Goal: Answer question/provide support

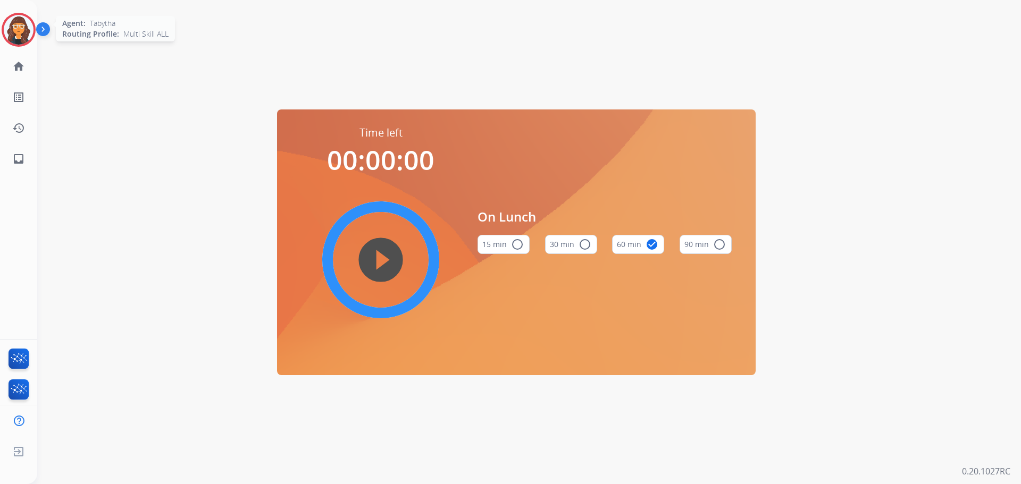
click at [19, 31] on img at bounding box center [19, 30] width 30 height 30
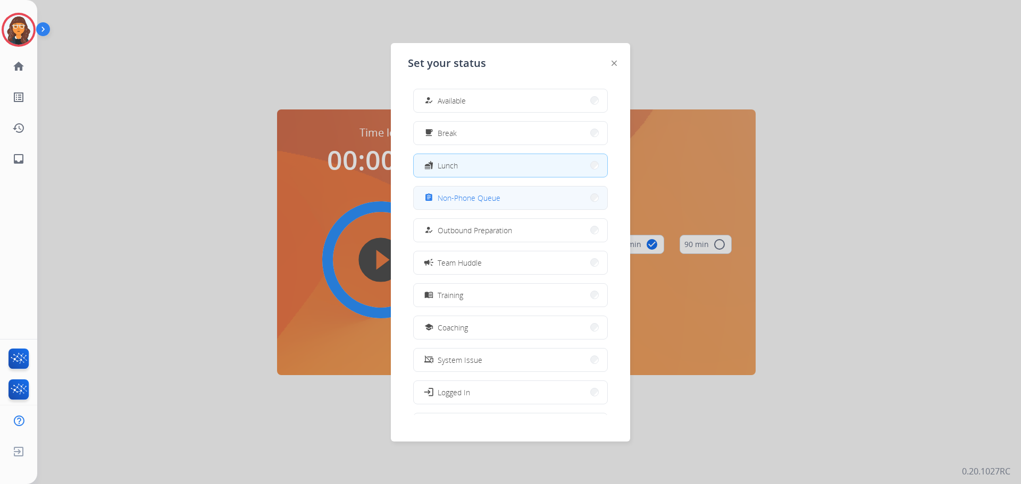
click at [427, 193] on div "assignment" at bounding box center [429, 197] width 15 height 13
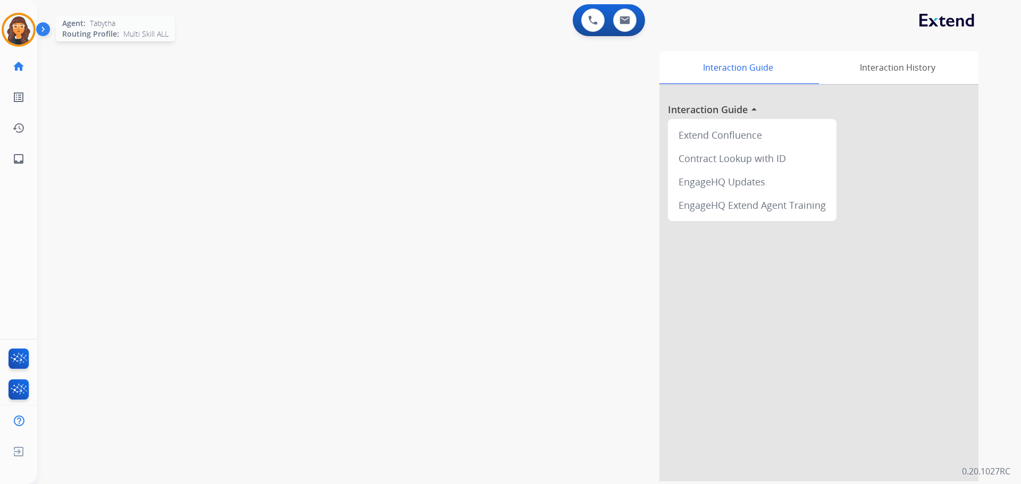
click at [21, 41] on img at bounding box center [19, 30] width 30 height 30
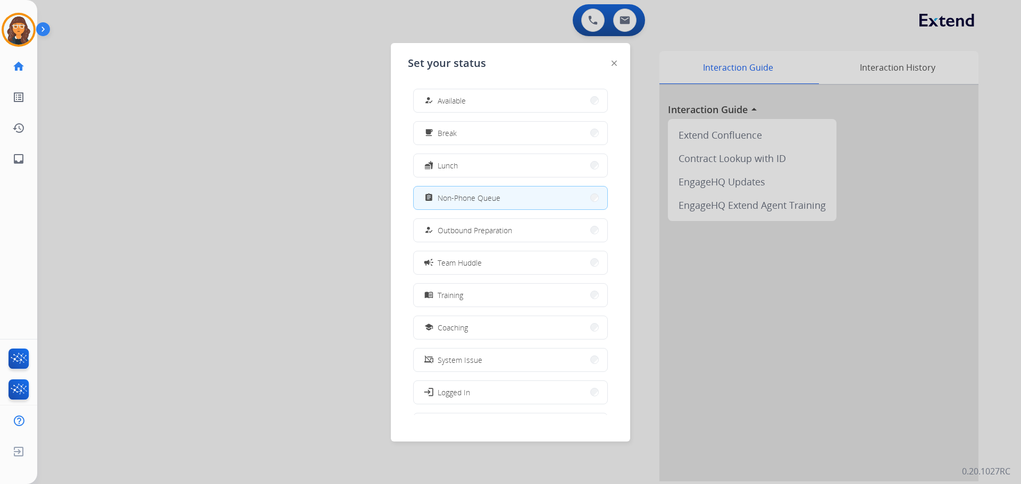
click at [447, 97] on span "Available" at bounding box center [451, 100] width 28 height 11
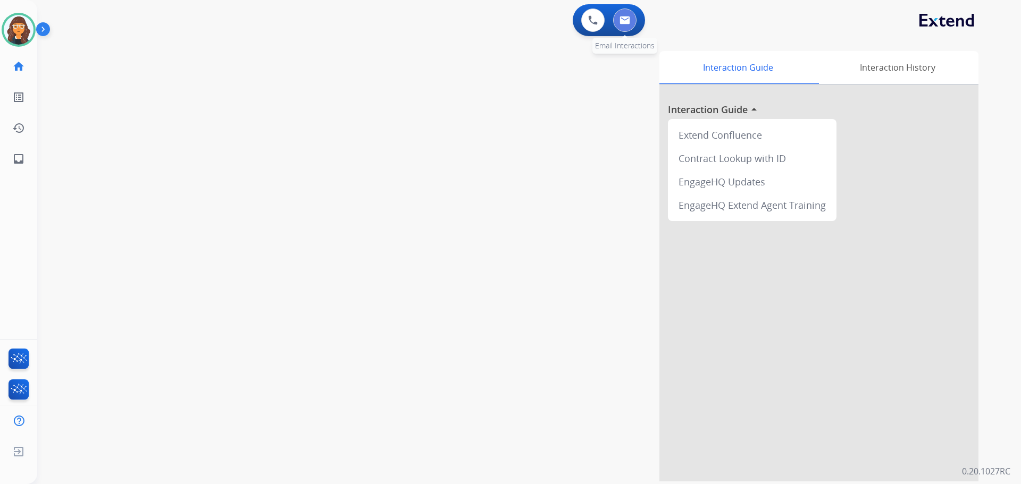
click at [628, 21] on img at bounding box center [624, 20] width 11 height 9
select select "**********"
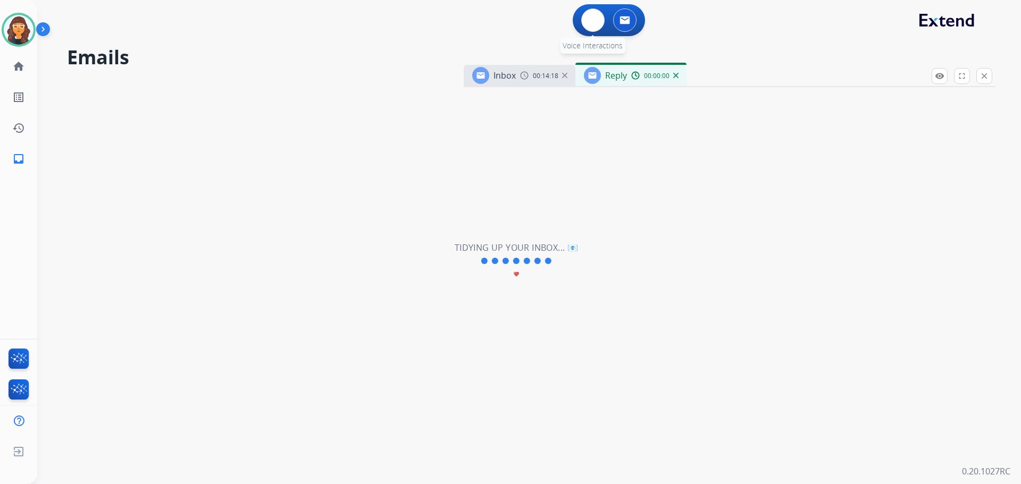
select select "**********"
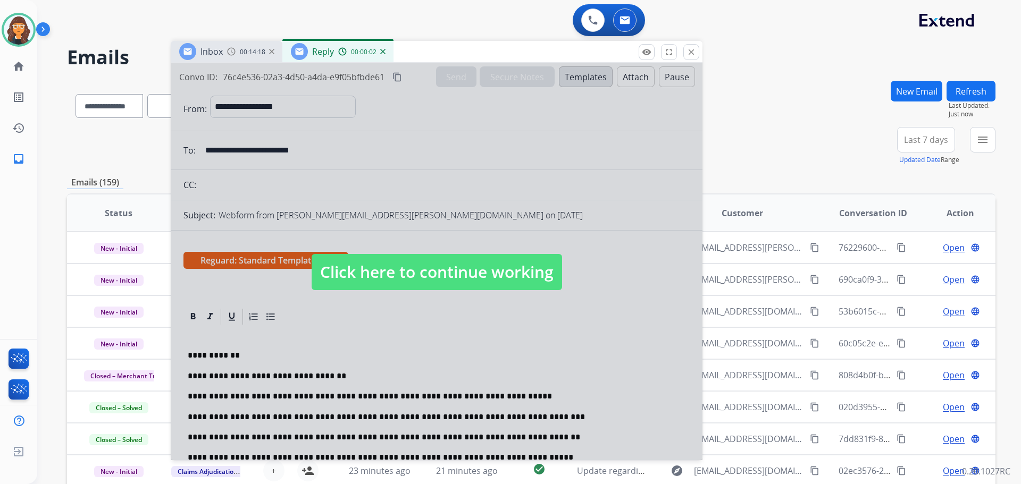
drag, startPoint x: 756, startPoint y: 78, endPoint x: 434, endPoint y: 51, distance: 323.8
click at [435, 50] on div "Inbox 00:14:18 Reply 00:00:02" at bounding box center [437, 52] width 532 height 22
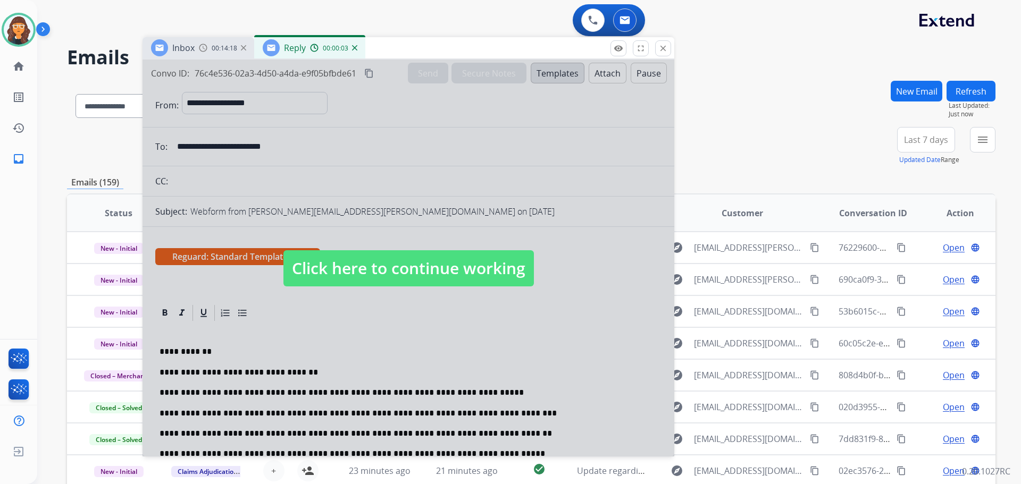
click at [426, 264] on span "Click here to continue working" at bounding box center [408, 268] width 250 height 36
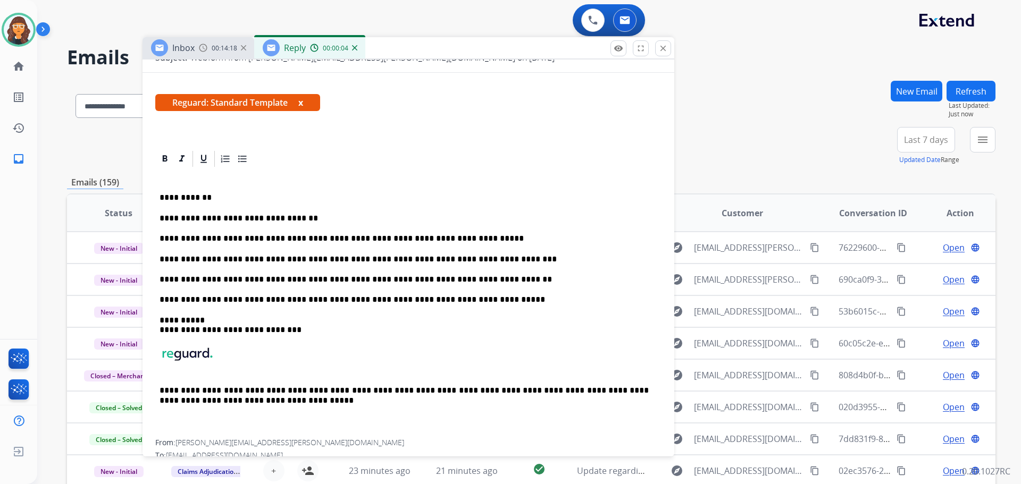
scroll to position [159, 0]
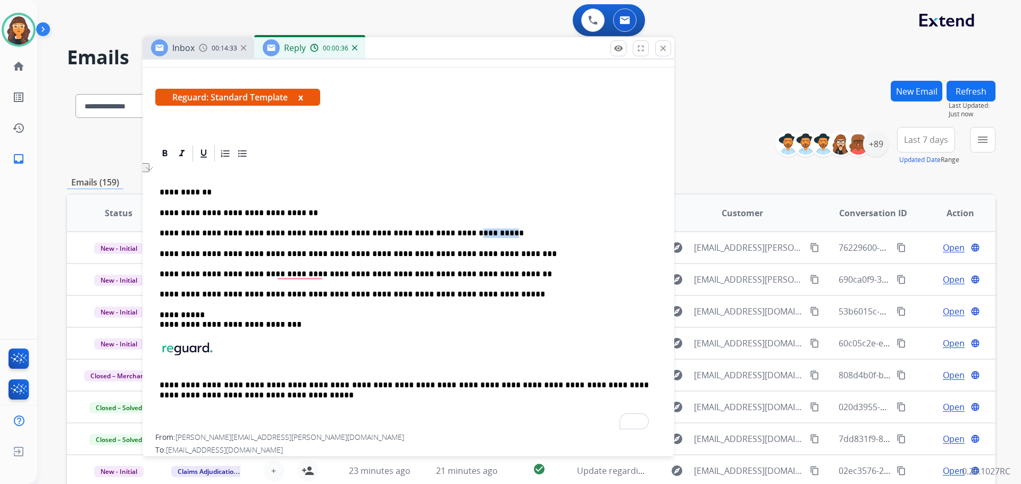
drag, startPoint x: 411, startPoint y: 234, endPoint x: 446, endPoint y: 233, distance: 34.6
click at [446, 233] on p "**********" at bounding box center [403, 234] width 489 height 10
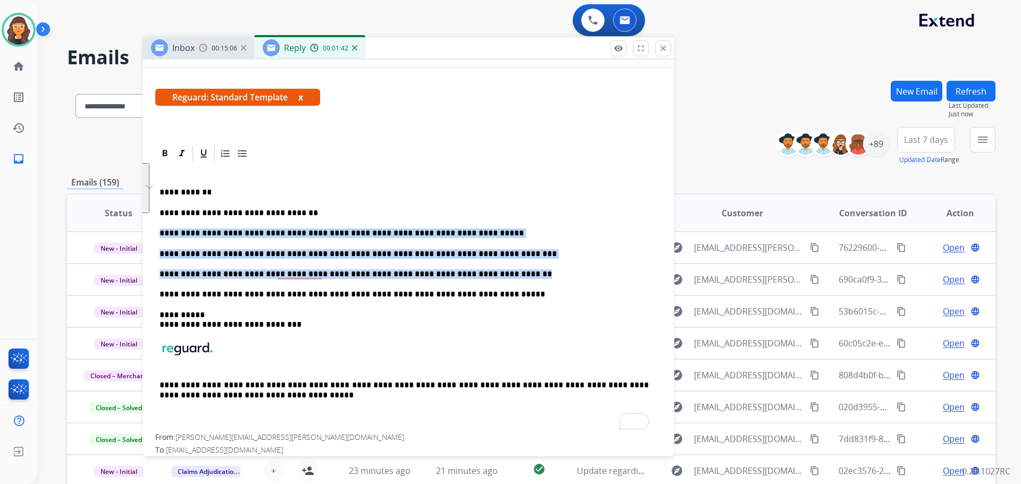
drag, startPoint x: 160, startPoint y: 232, endPoint x: 472, endPoint y: 274, distance: 314.9
click at [472, 274] on div "**********" at bounding box center [408, 298] width 506 height 271
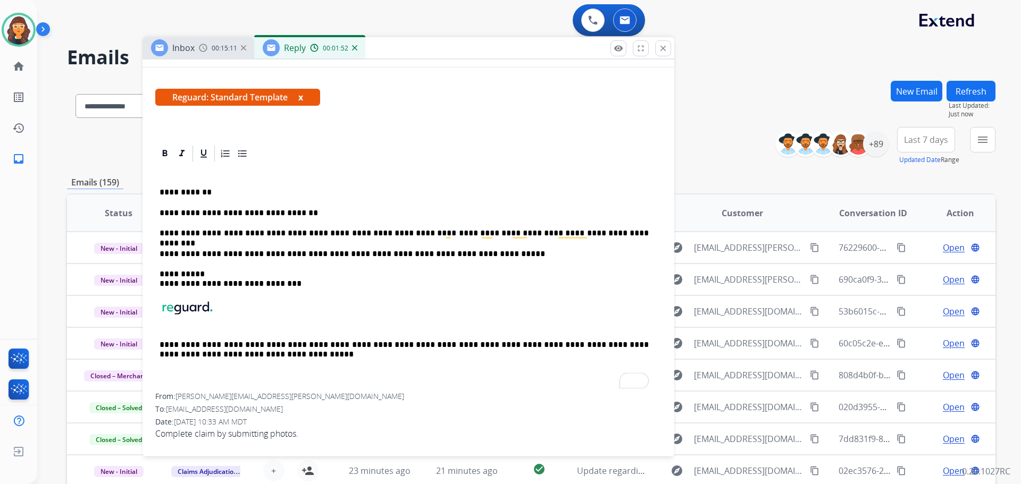
click at [192, 234] on p "**********" at bounding box center [403, 234] width 489 height 10
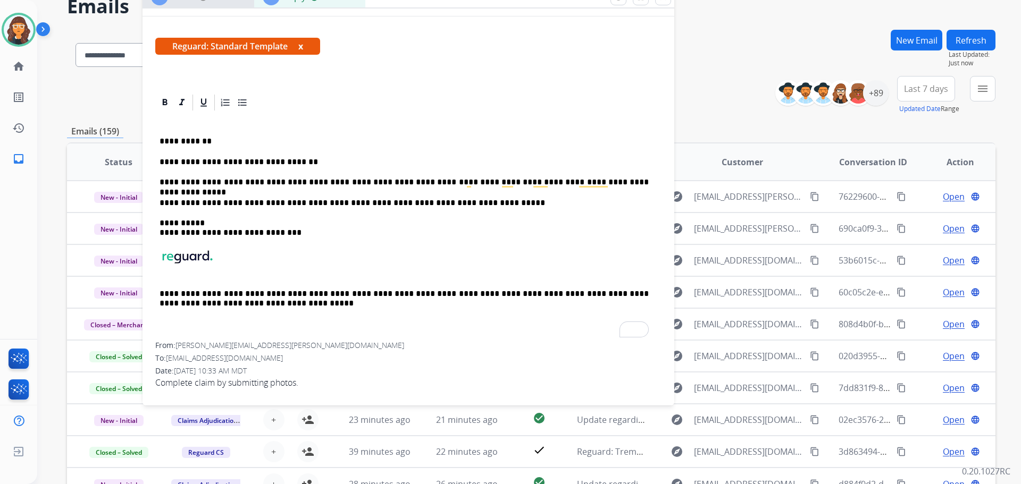
scroll to position [53, 0]
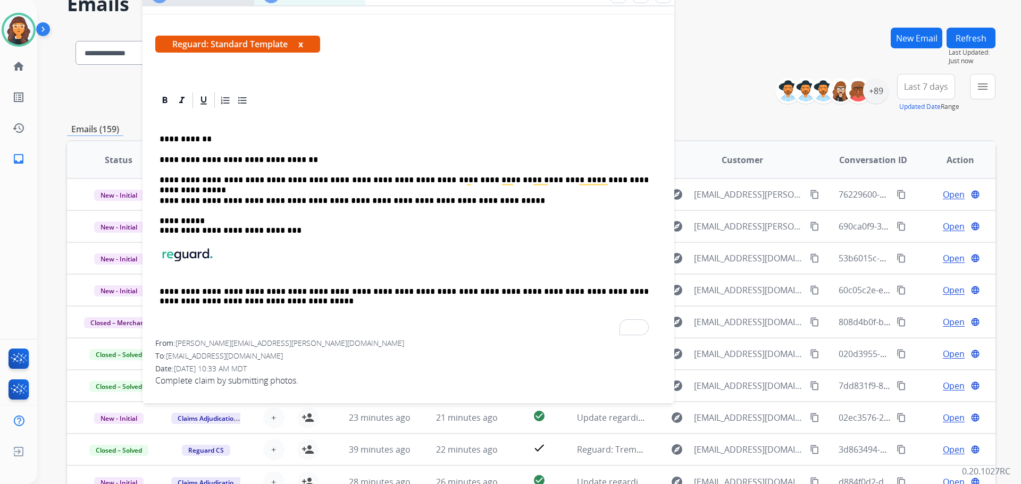
click at [622, 181] on p "**********" at bounding box center [403, 180] width 489 height 10
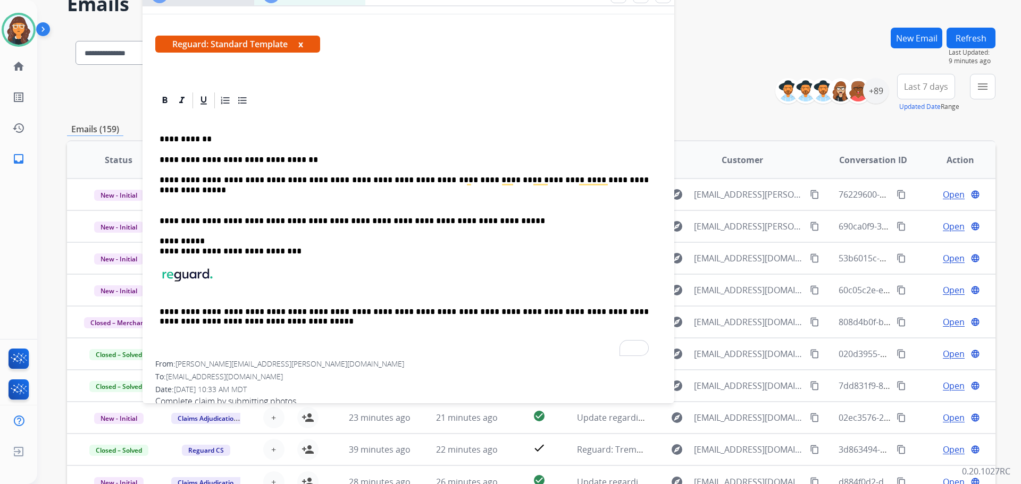
click at [174, 205] on p "To enrich screen reader interactions, please activate Accessibility in Grammarl…" at bounding box center [408, 201] width 498 height 10
click at [299, 159] on p "**********" at bounding box center [403, 160] width 489 height 10
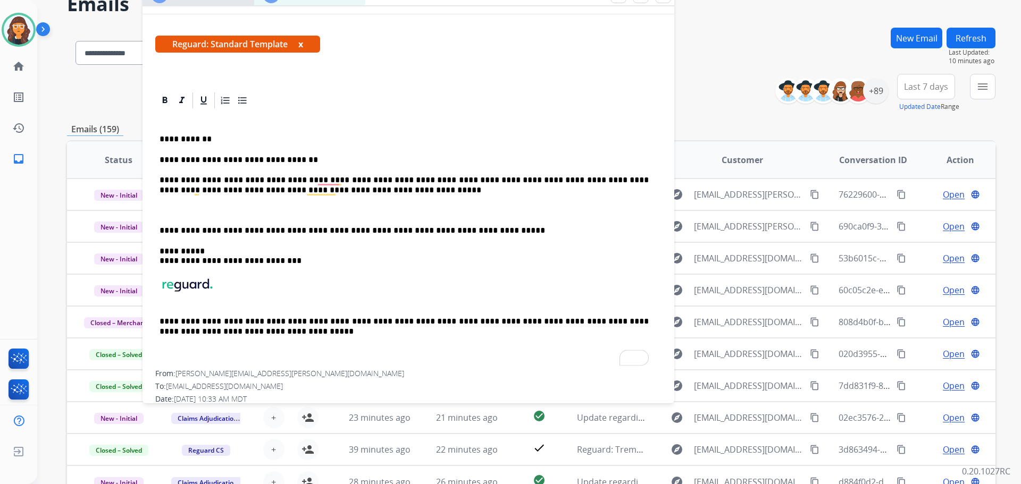
click at [347, 193] on p "**********" at bounding box center [403, 185] width 489 height 20
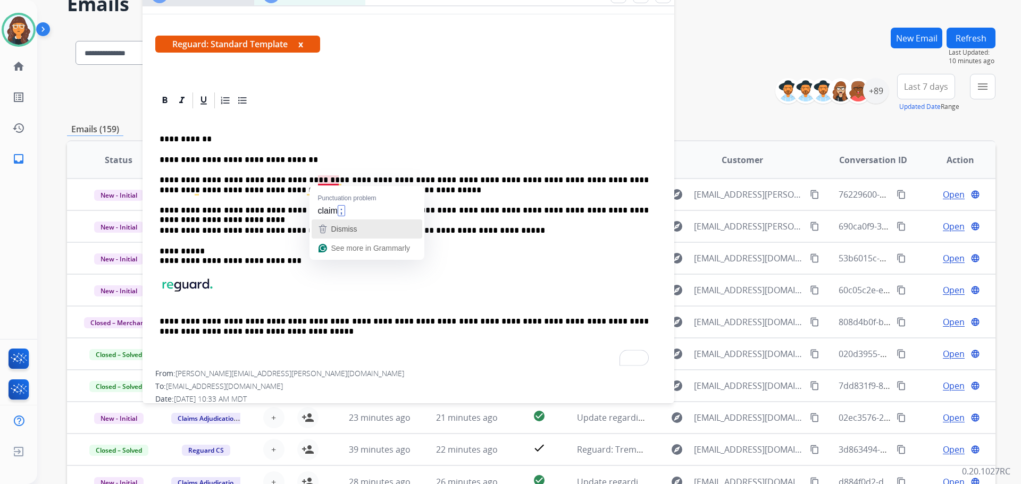
click at [334, 221] on div "Dismiss" at bounding box center [343, 229] width 28 height 16
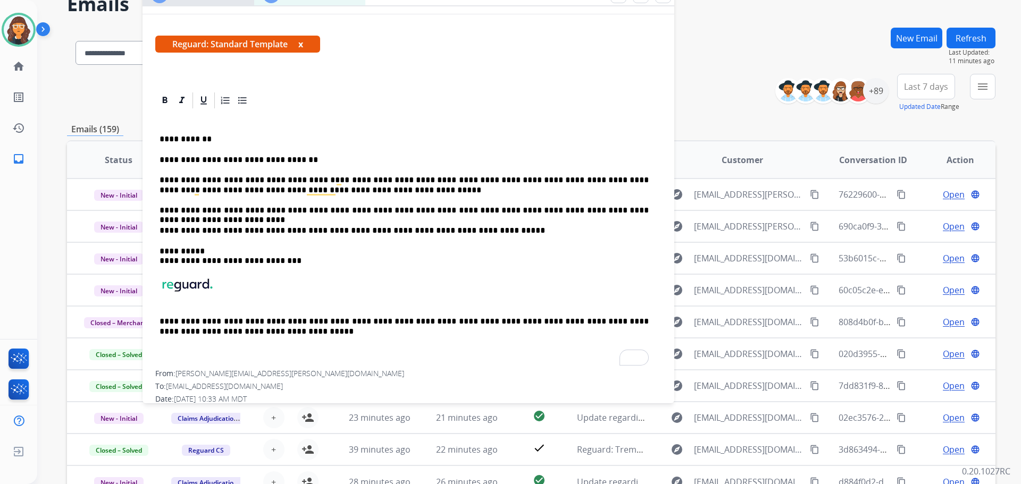
scroll to position [0, 0]
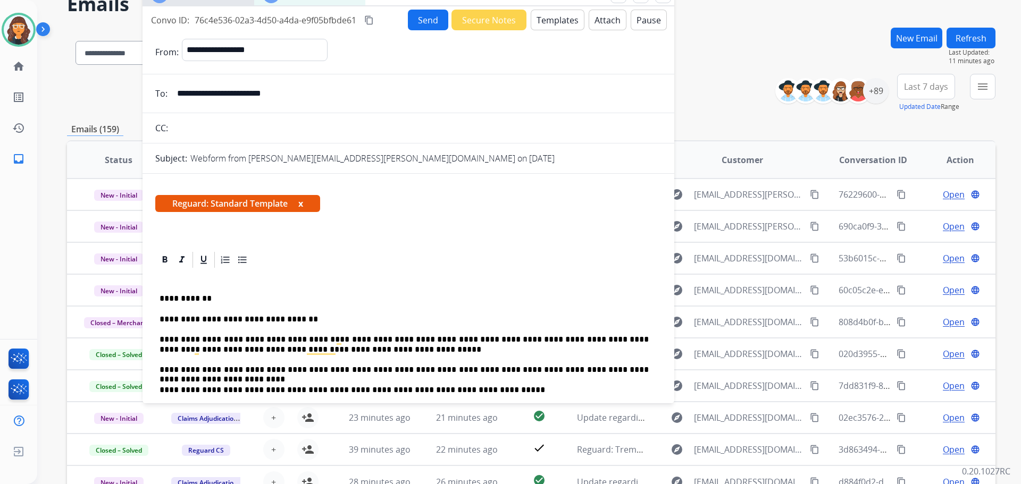
click at [414, 18] on button "Send" at bounding box center [428, 20] width 40 height 21
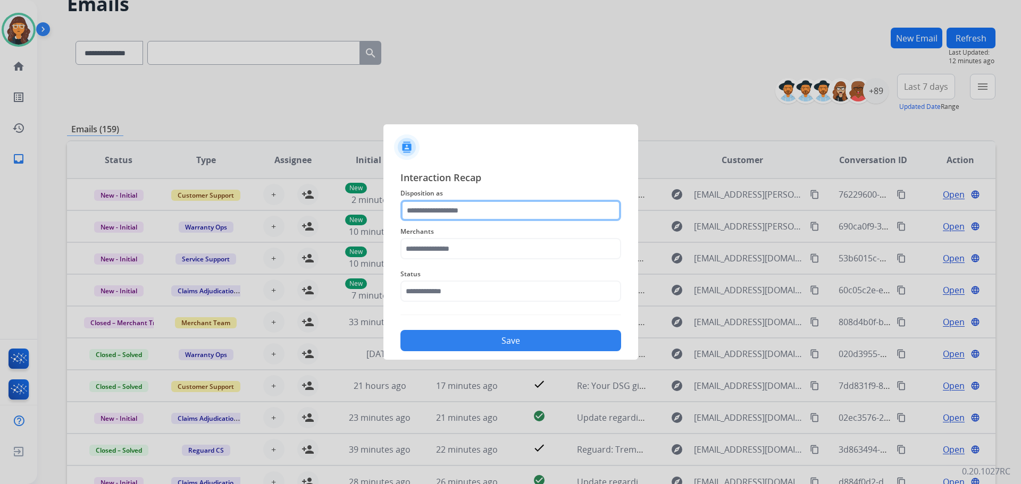
drag, startPoint x: 441, startPoint y: 214, endPoint x: 445, endPoint y: 206, distance: 8.6
click at [441, 214] on input "text" at bounding box center [510, 210] width 221 height 21
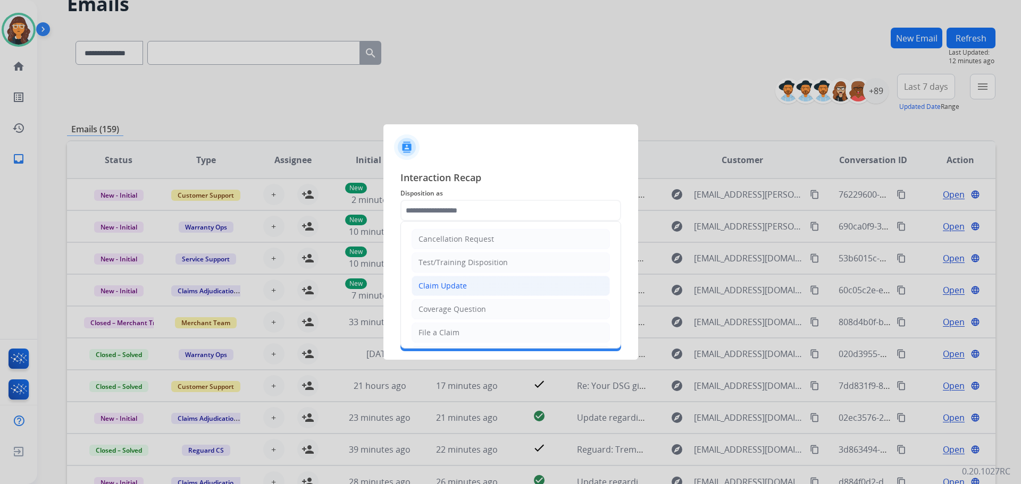
click at [449, 283] on div "Claim Update" at bounding box center [442, 286] width 48 height 11
type input "**********"
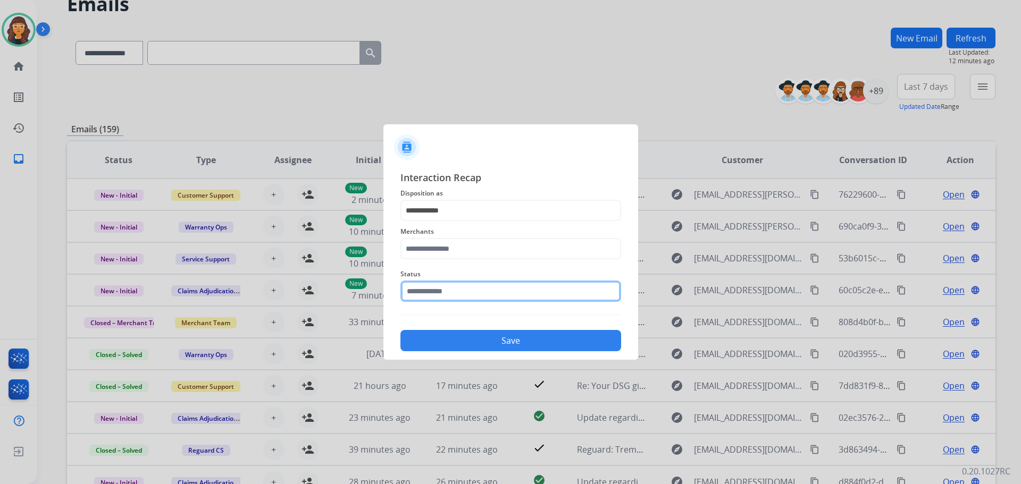
click at [409, 289] on input "text" at bounding box center [510, 291] width 221 height 21
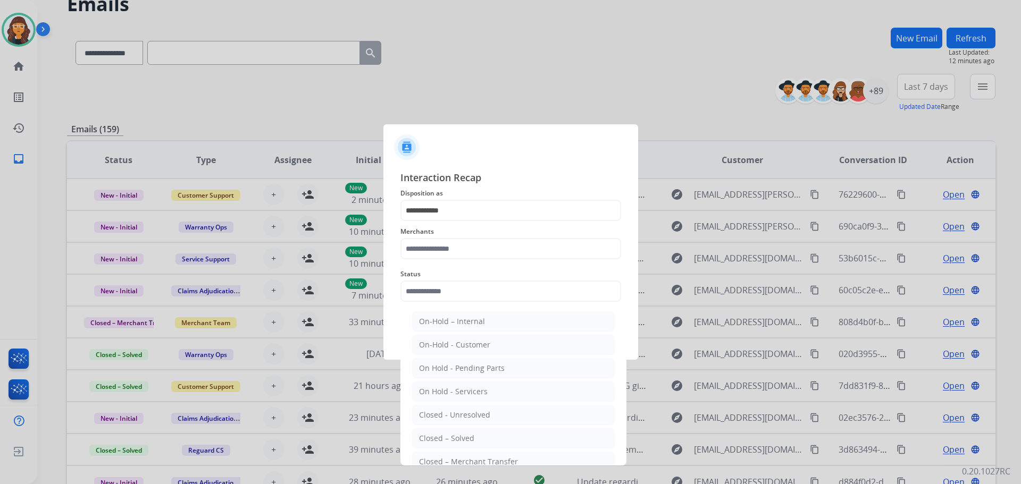
drag, startPoint x: 449, startPoint y: 443, endPoint x: 447, endPoint y: 437, distance: 5.5
click at [449, 440] on div "Closed – Solved" at bounding box center [446, 438] width 55 height 11
type input "**********"
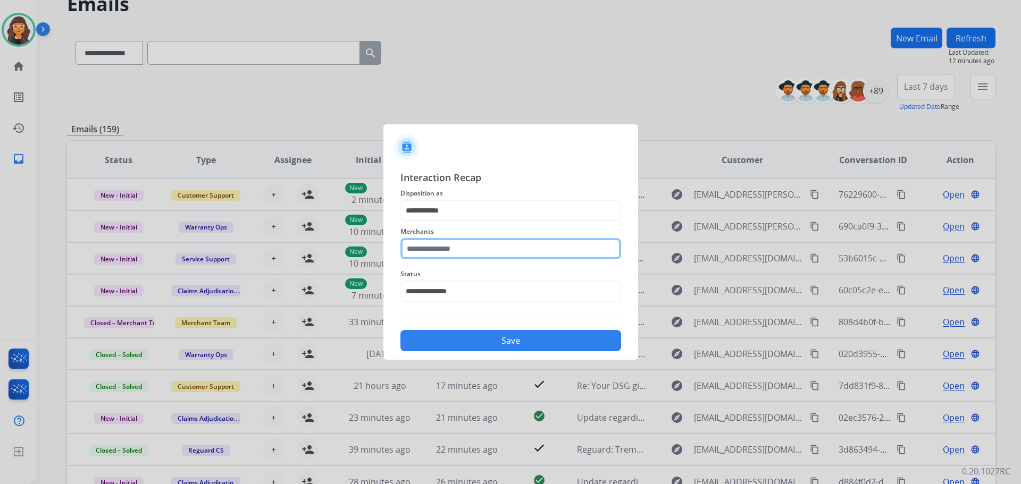
click at [405, 249] on input "text" at bounding box center [510, 248] width 221 height 21
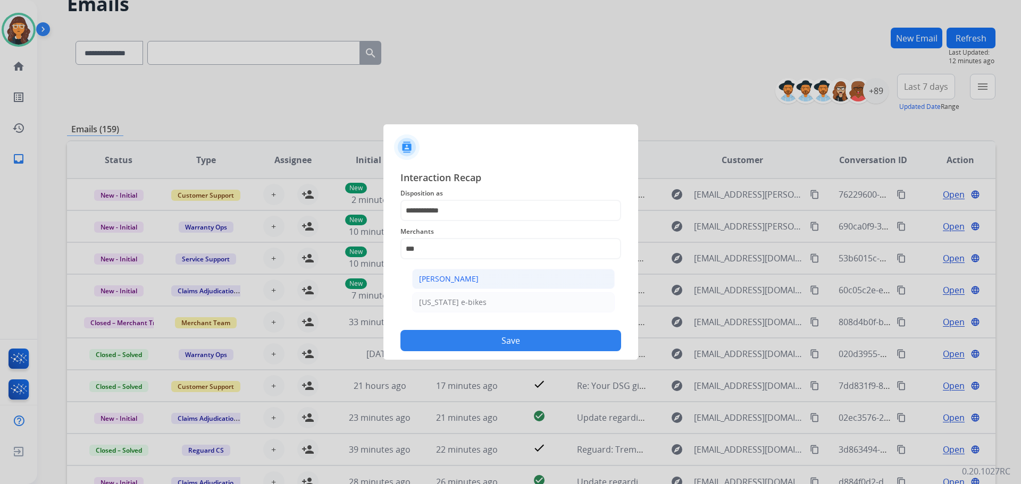
click at [426, 284] on div "[PERSON_NAME]" at bounding box center [449, 279] width 60 height 11
type input "**********"
click at [429, 340] on button "Save" at bounding box center [510, 340] width 221 height 21
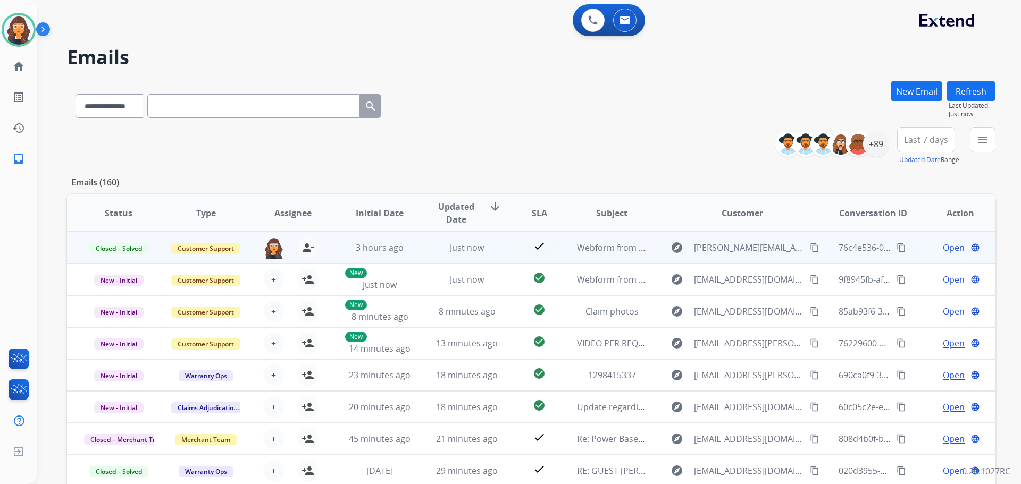
click at [896, 247] on mat-icon "content_copy" at bounding box center [901, 248] width 10 height 10
click at [849, 246] on span "76c4e536-02a3-4d50-a4da-e9f05bfbde61" at bounding box center [919, 248] width 162 height 12
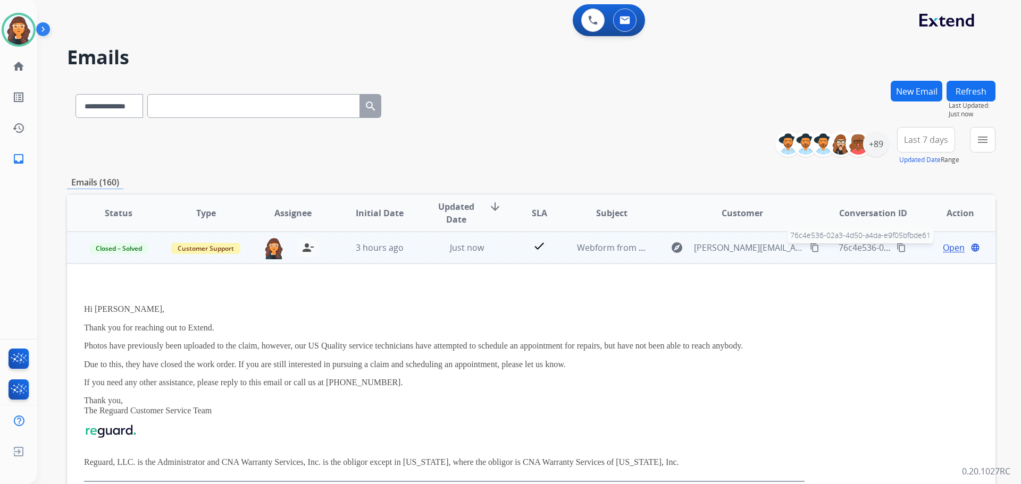
drag, startPoint x: 845, startPoint y: 248, endPoint x: 854, endPoint y: 250, distance: 9.2
click at [846, 248] on span "76c4e536-02a3-4d50-a4da-e9f05bfbde61" at bounding box center [919, 248] width 162 height 12
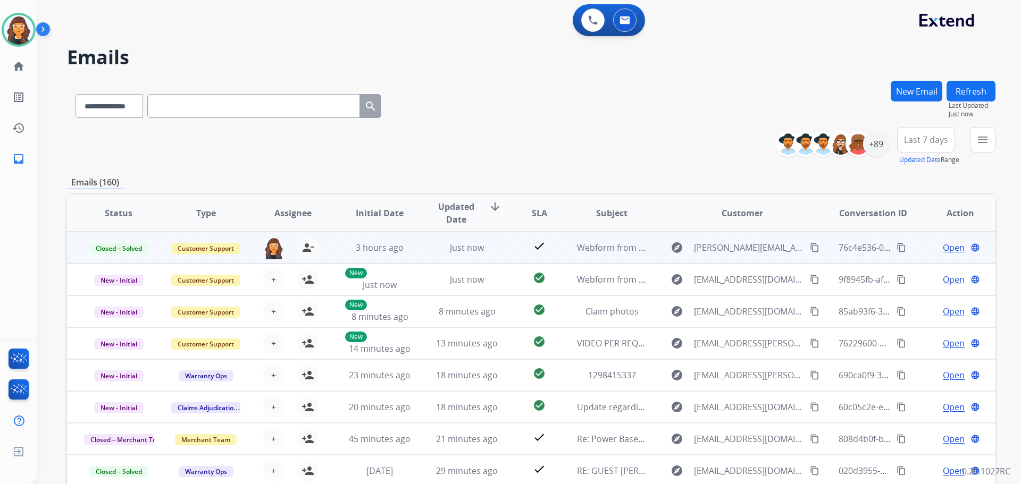
click at [942, 248] on span "Open" at bounding box center [953, 247] width 22 height 13
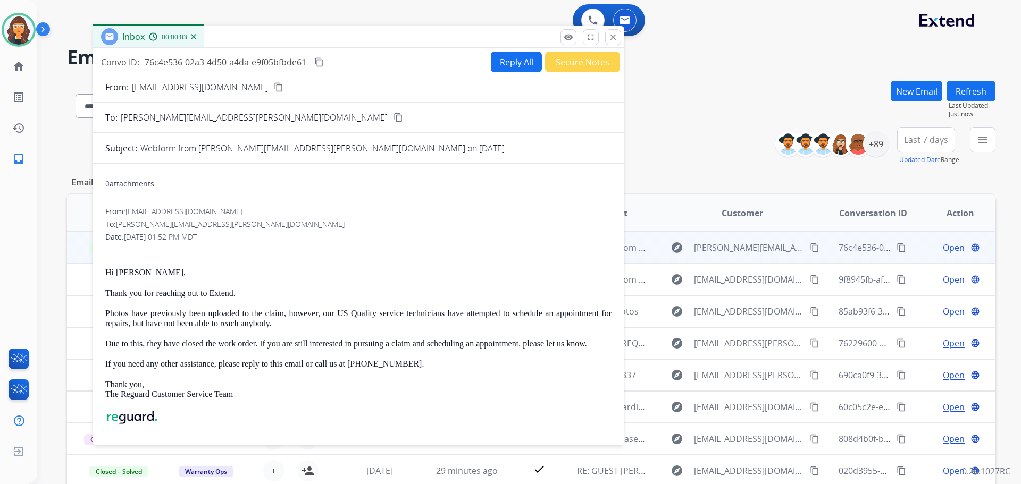
drag, startPoint x: 639, startPoint y: 82, endPoint x: 268, endPoint y: 43, distance: 373.1
click at [268, 43] on div "Inbox 00:00:03" at bounding box center [358, 37] width 532 height 22
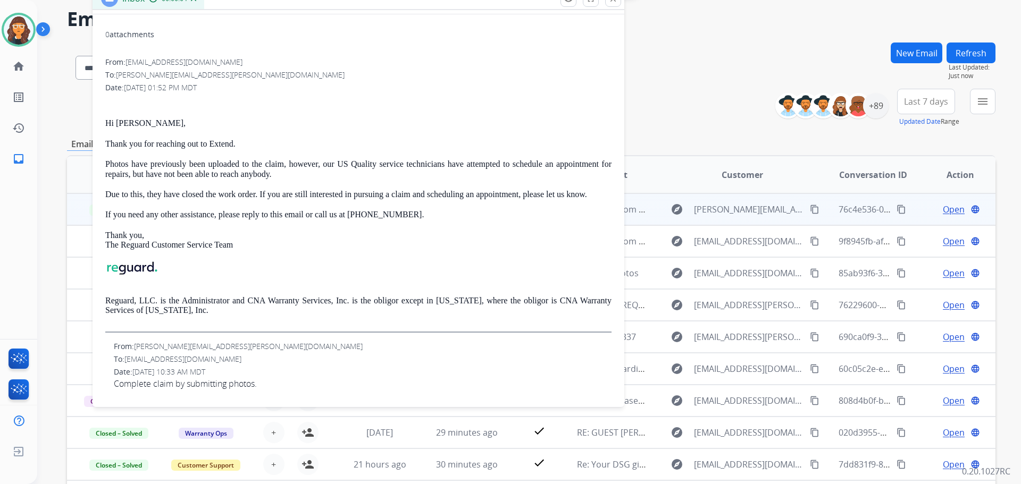
scroll to position [106, 0]
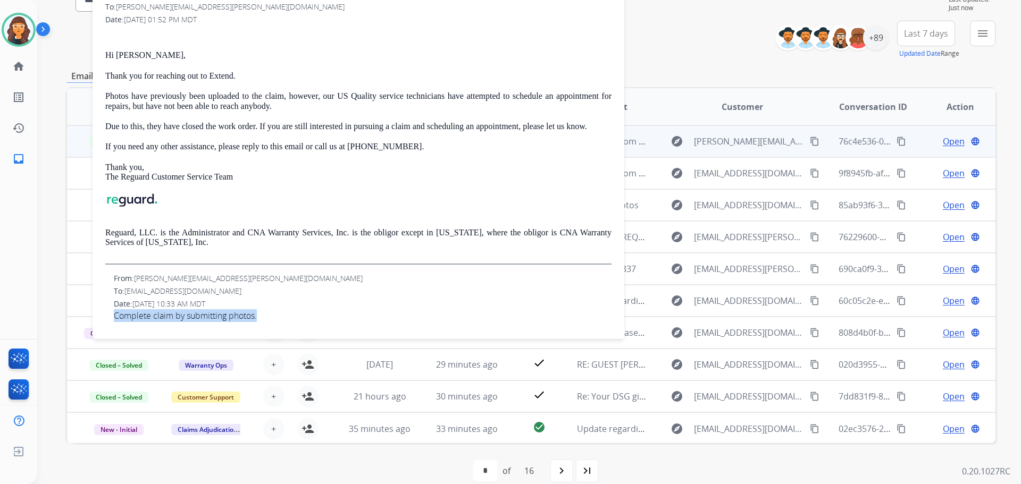
drag, startPoint x: 113, startPoint y: 316, endPoint x: 282, endPoint y: 316, distance: 169.6
click at [282, 316] on div "From: [PERSON_NAME][EMAIL_ADDRESS][PERSON_NAME][DOMAIN_NAME] To: [EMAIL_ADDRESS…" at bounding box center [358, 297] width 506 height 49
copy span "Complete claim by submitting photos."
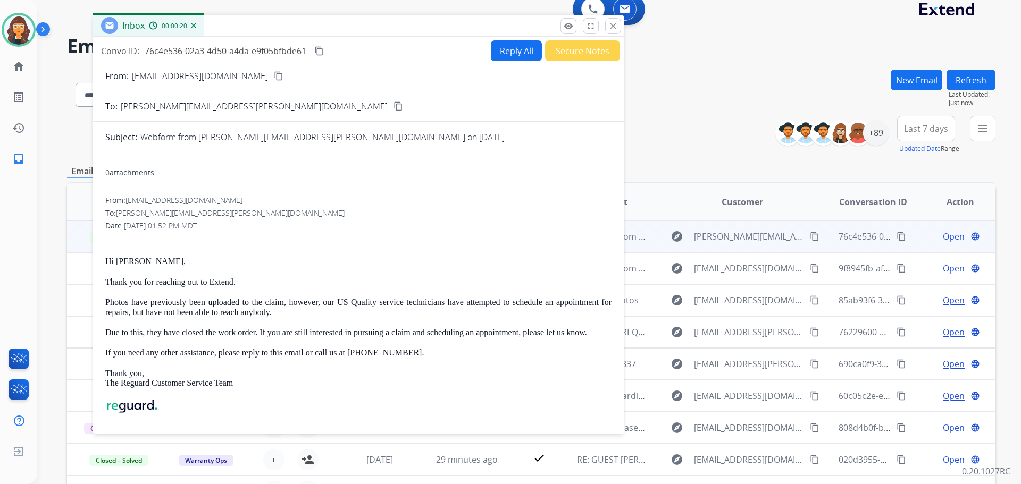
scroll to position [0, 0]
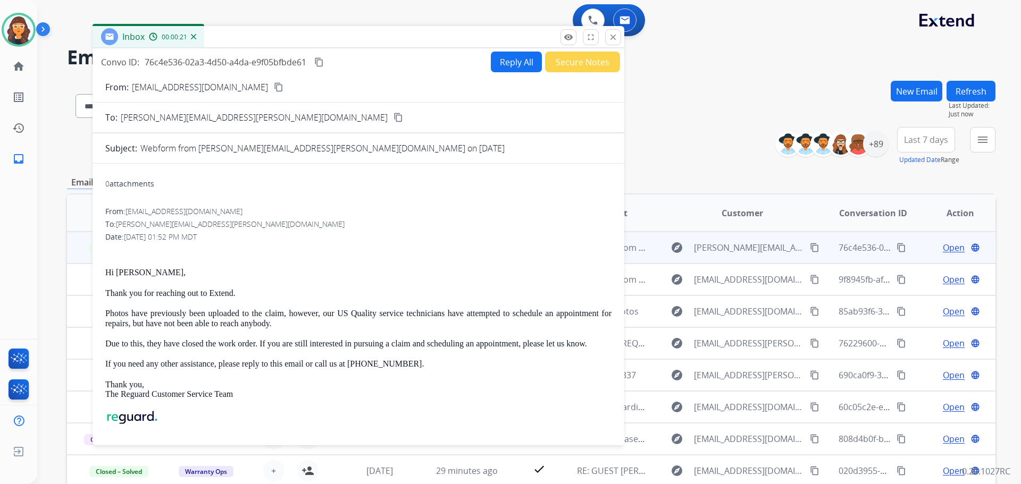
click at [325, 64] on button "content_copy" at bounding box center [319, 62] width 13 height 13
click at [615, 40] on mat-icon "close" at bounding box center [613, 37] width 10 height 10
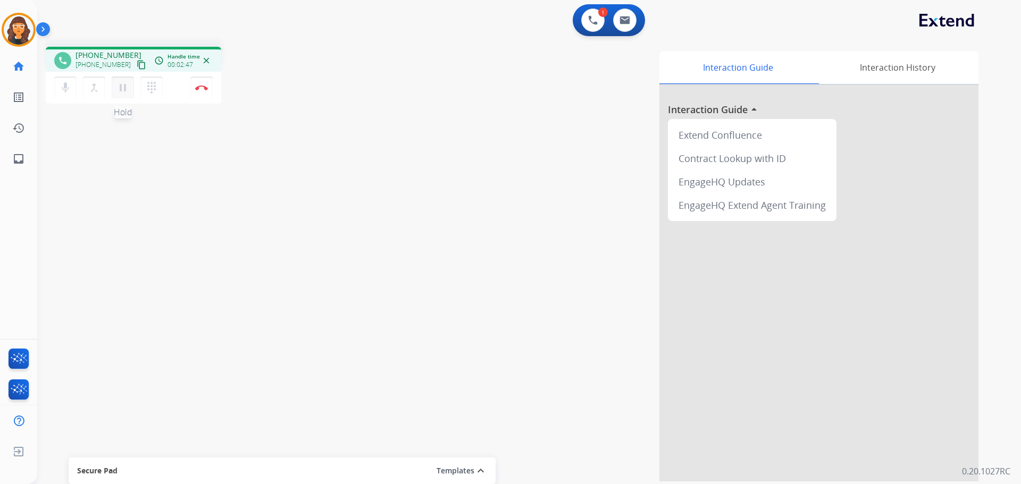
click at [120, 84] on mat-icon "pause" at bounding box center [122, 87] width 13 height 13
click at [130, 87] on button "play_arrow Hold" at bounding box center [123, 88] width 22 height 22
click at [205, 92] on button "Disconnect" at bounding box center [201, 88] width 22 height 22
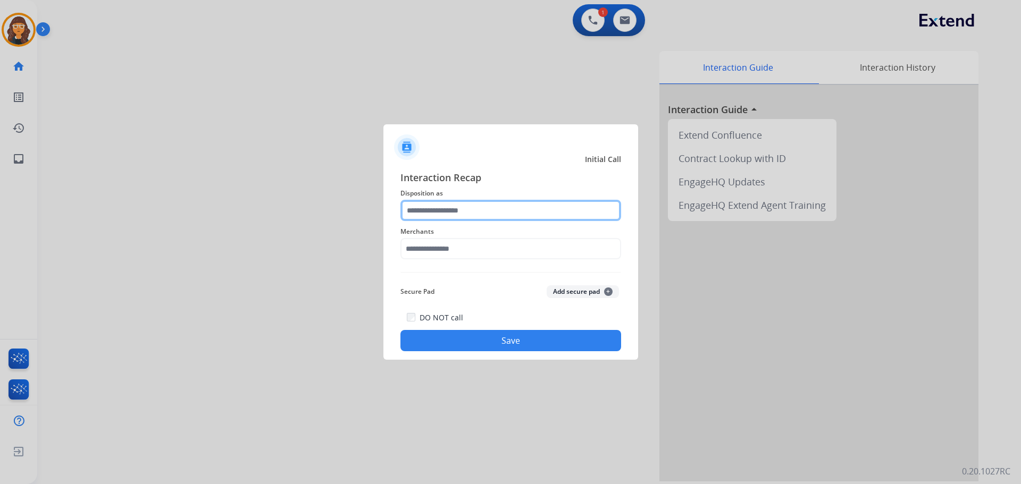
click at [426, 214] on input "text" at bounding box center [510, 210] width 221 height 21
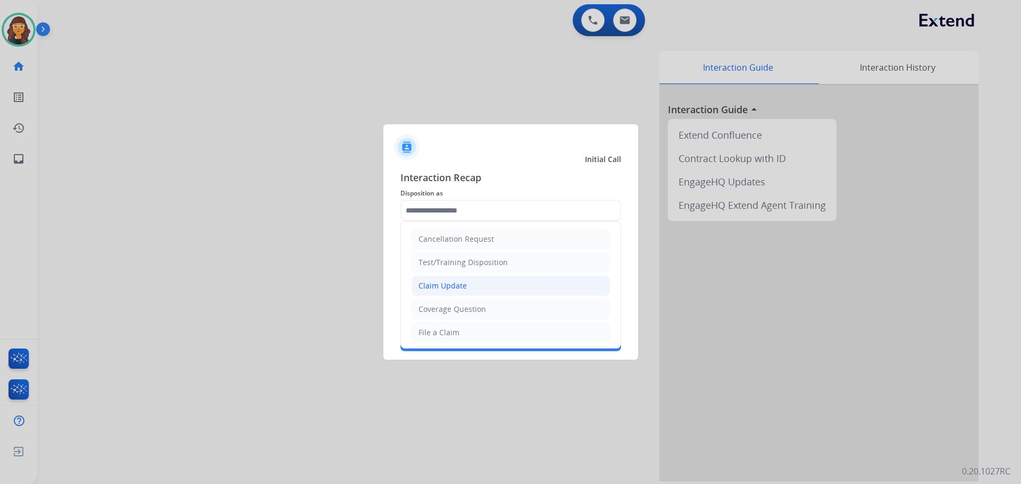
click at [427, 282] on div "Claim Update" at bounding box center [442, 286] width 48 height 11
type input "**********"
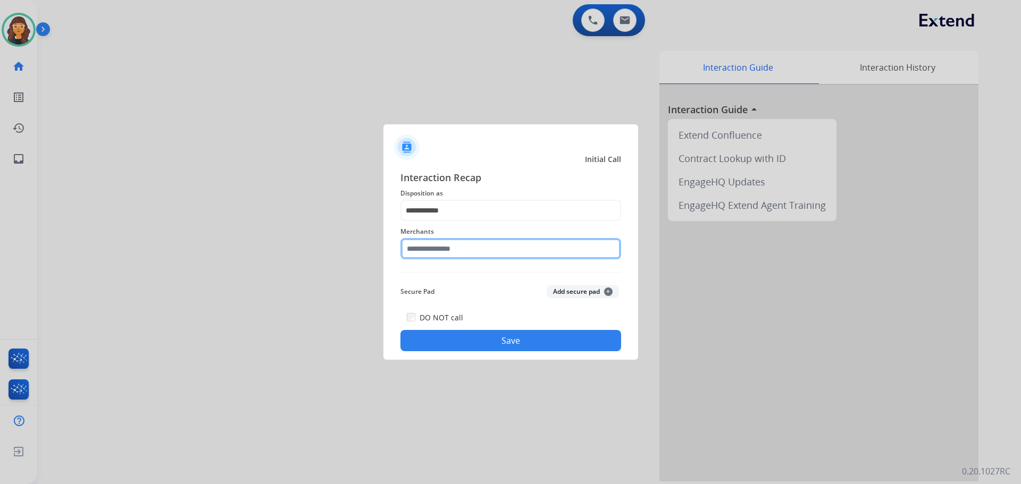
click at [411, 244] on input "text" at bounding box center [510, 248] width 221 height 21
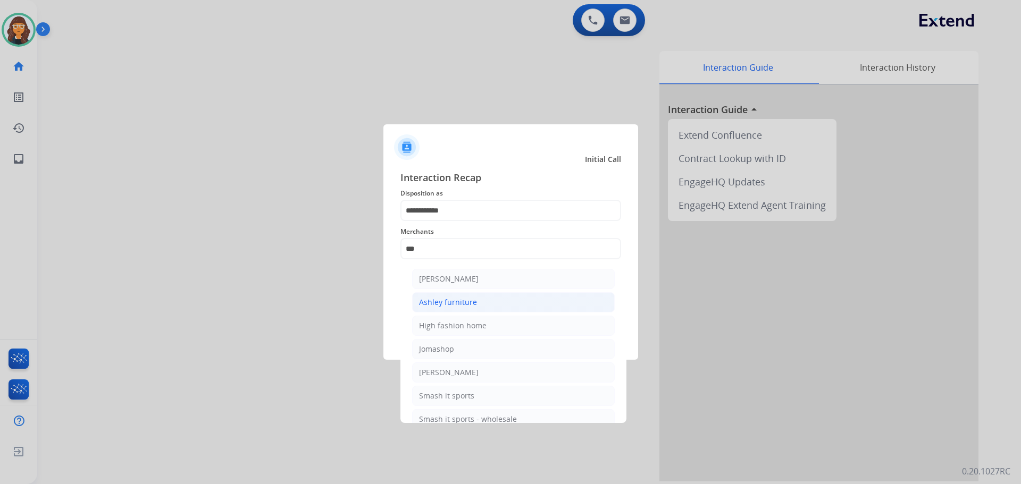
click at [440, 302] on div "Ashley furniture" at bounding box center [448, 302] width 58 height 11
type input "**********"
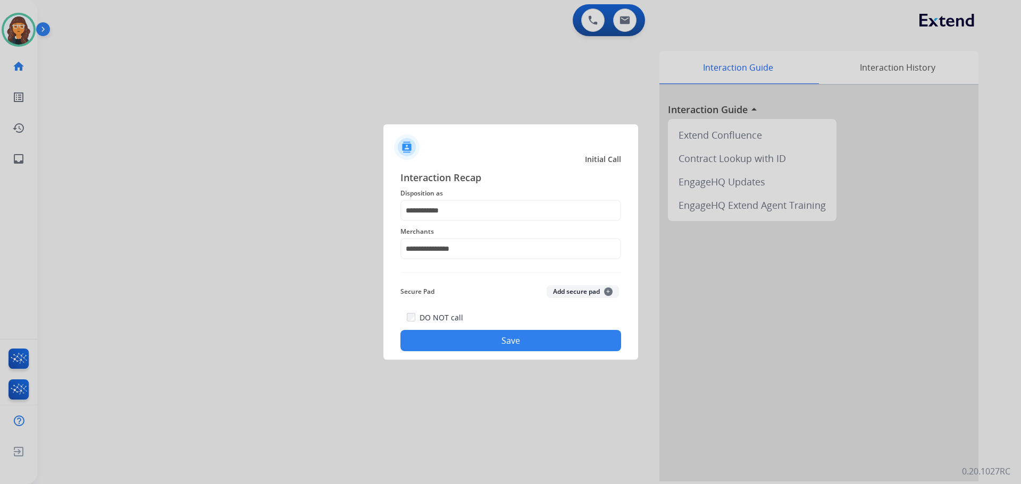
click at [450, 348] on button "Save" at bounding box center [510, 340] width 221 height 21
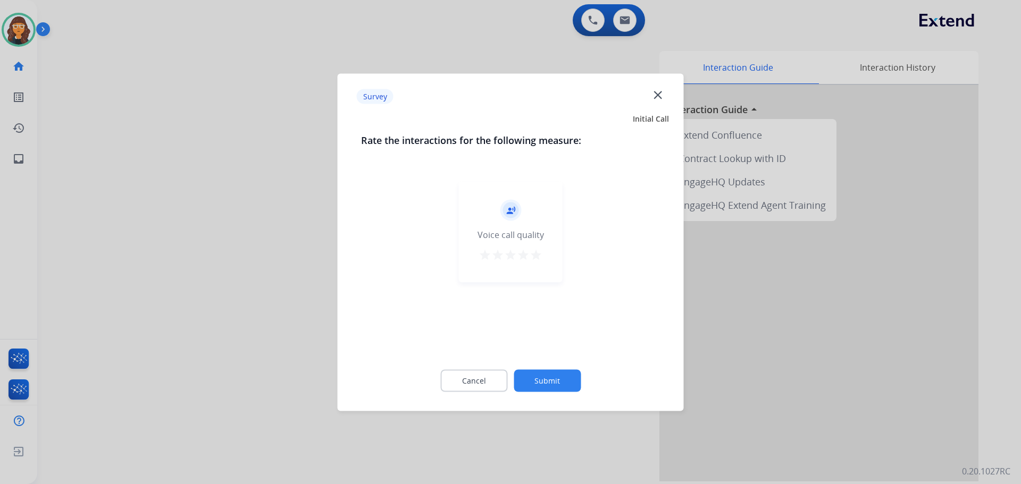
click at [529, 250] on div "star star star star star" at bounding box center [510, 256] width 64 height 16
click at [535, 254] on mat-icon "star" at bounding box center [535, 254] width 13 height 13
click at [535, 386] on button "Submit" at bounding box center [547, 380] width 67 height 22
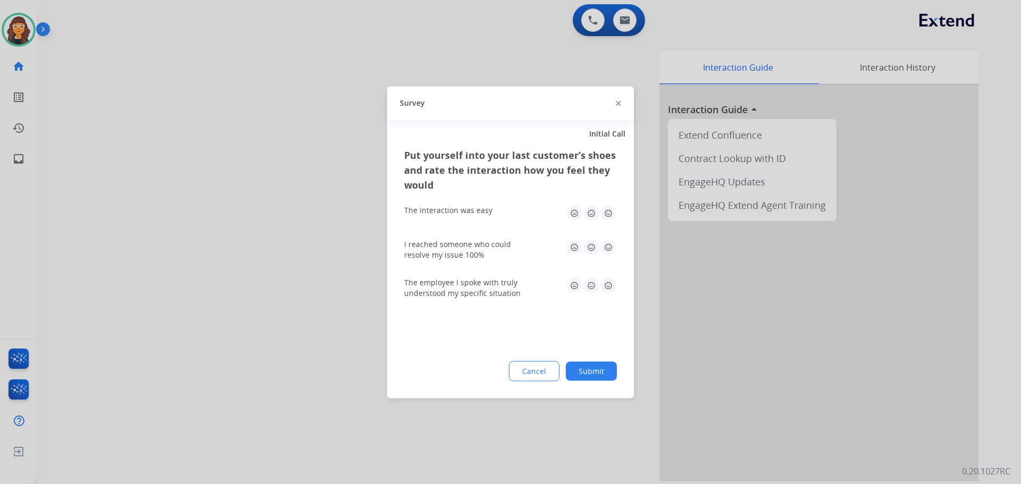
click at [604, 214] on img at bounding box center [608, 213] width 17 height 17
click at [608, 242] on img at bounding box center [608, 247] width 17 height 17
click at [611, 290] on img at bounding box center [608, 285] width 17 height 17
click at [594, 373] on button "Submit" at bounding box center [591, 370] width 51 height 19
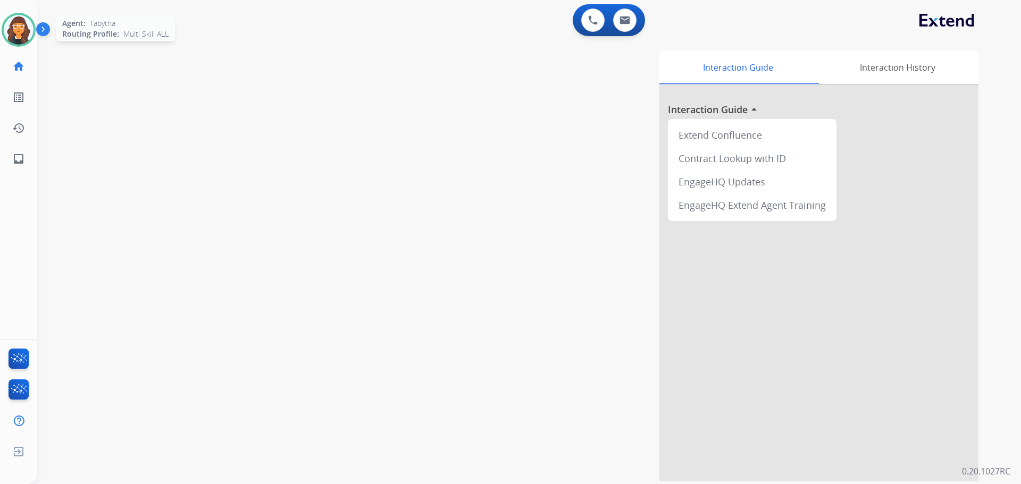
click at [23, 37] on img at bounding box center [19, 30] width 30 height 30
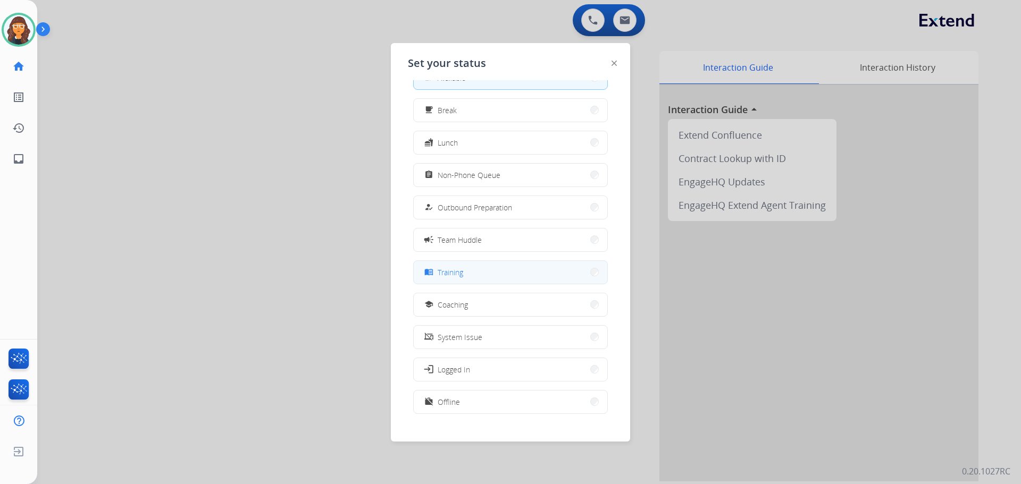
scroll to position [36, 0]
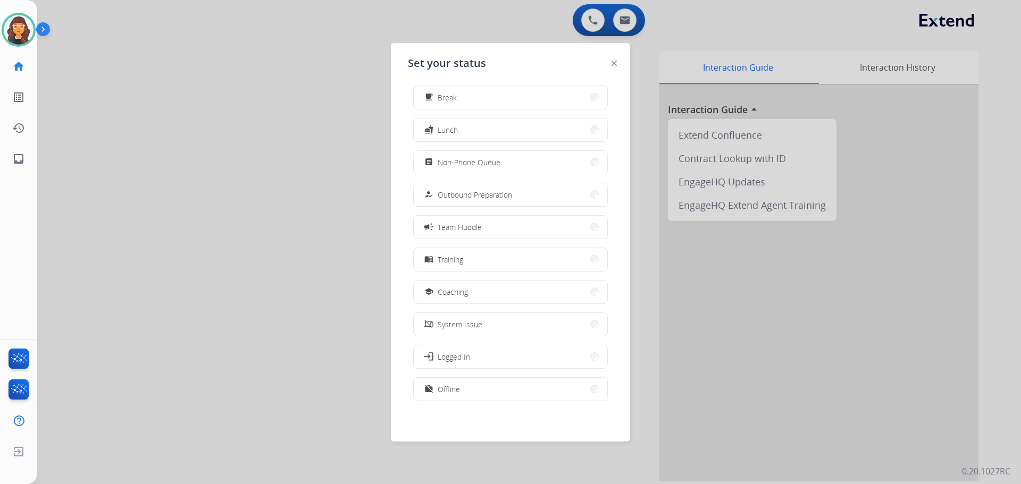
click at [437, 386] on div "work_off" at bounding box center [429, 389] width 15 height 13
